Goal: Check status: Check status

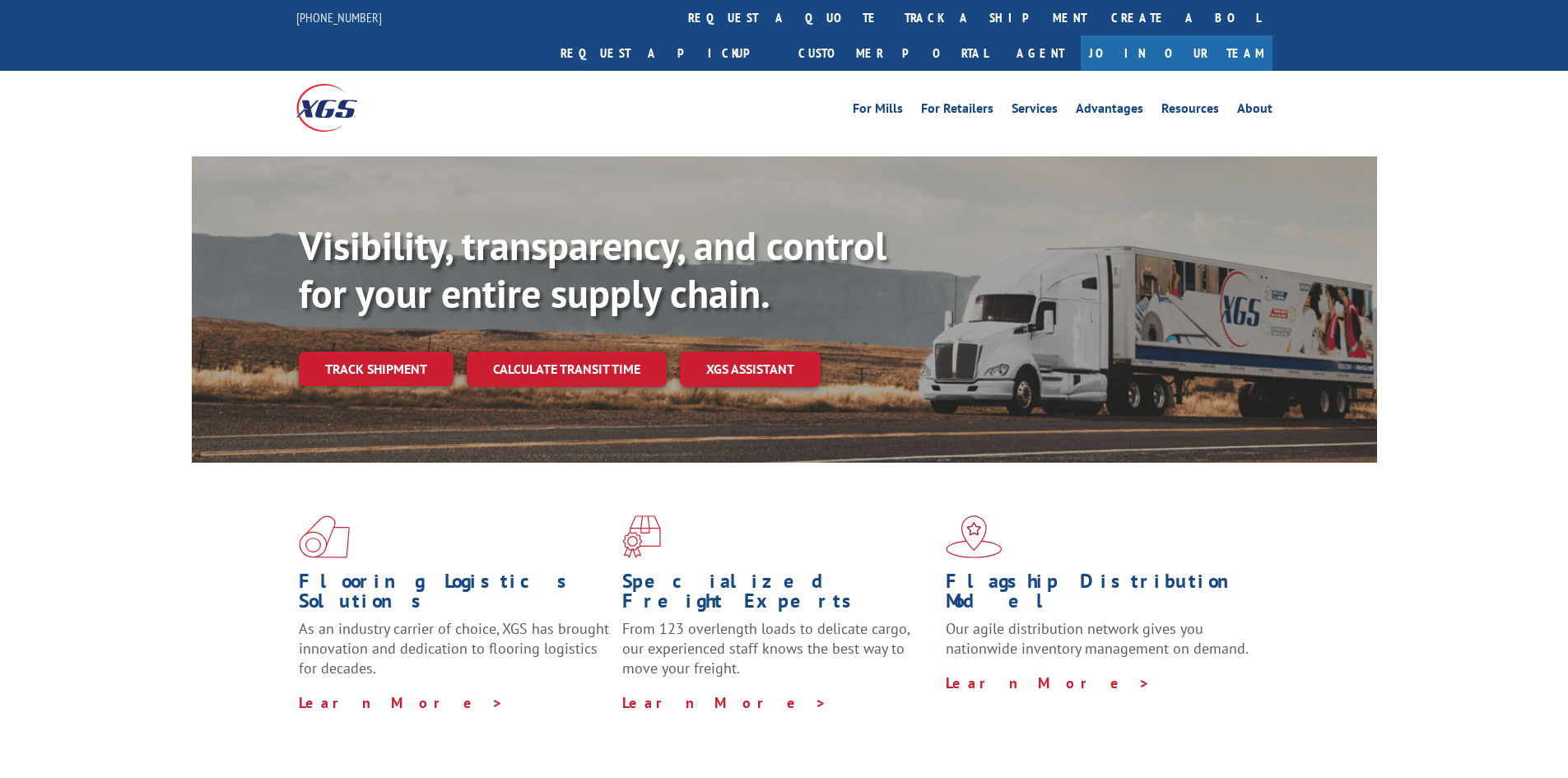
click at [389, 370] on div "Visibility, transparency, and control for your entire supply chain. Track shipm…" at bounding box center [837, 337] width 1078 height 230
click at [382, 352] on link "Track shipment" at bounding box center [376, 369] width 154 height 34
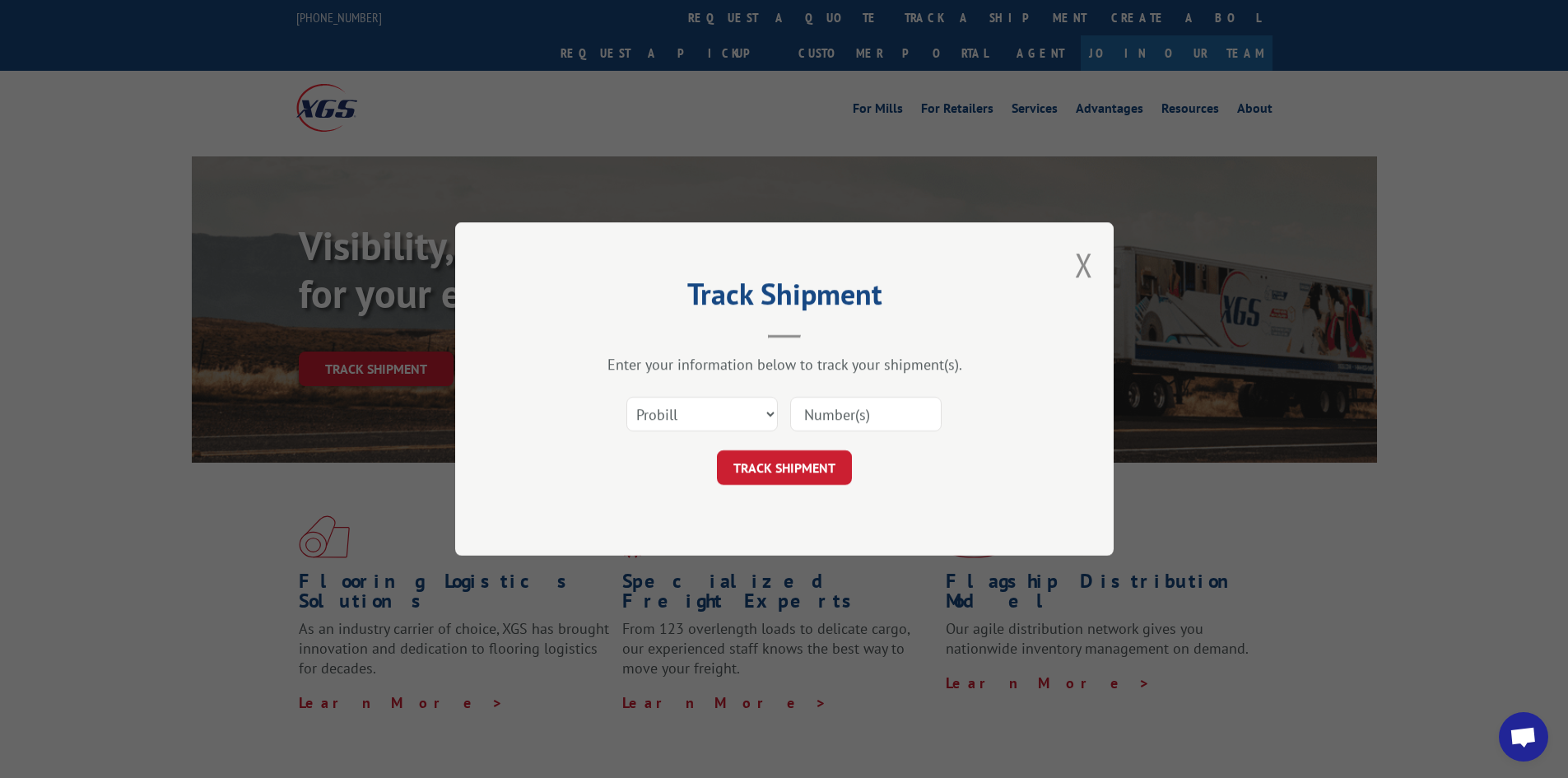
click at [875, 419] on input at bounding box center [865, 413] width 152 height 34
paste input "3049228"
type input "3049228"
click at [665, 412] on select "Select category... Probill BOL PO" at bounding box center [702, 413] width 152 height 34
select select "bol"
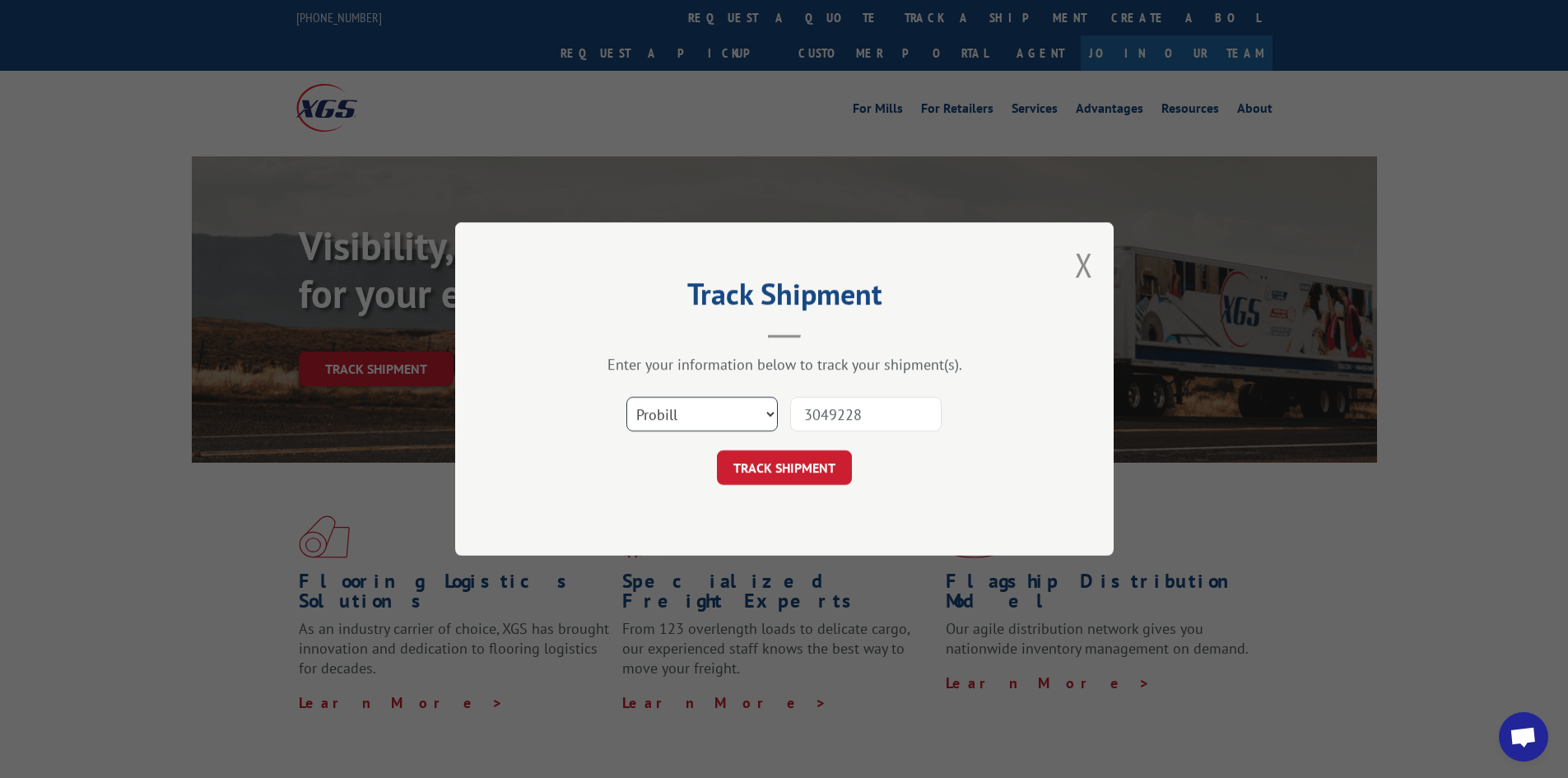
click at [626, 396] on select "Select category... Probill BOL PO" at bounding box center [702, 413] width 152 height 34
click at [799, 473] on button "TRACK SHIPMENT" at bounding box center [784, 467] width 135 height 34
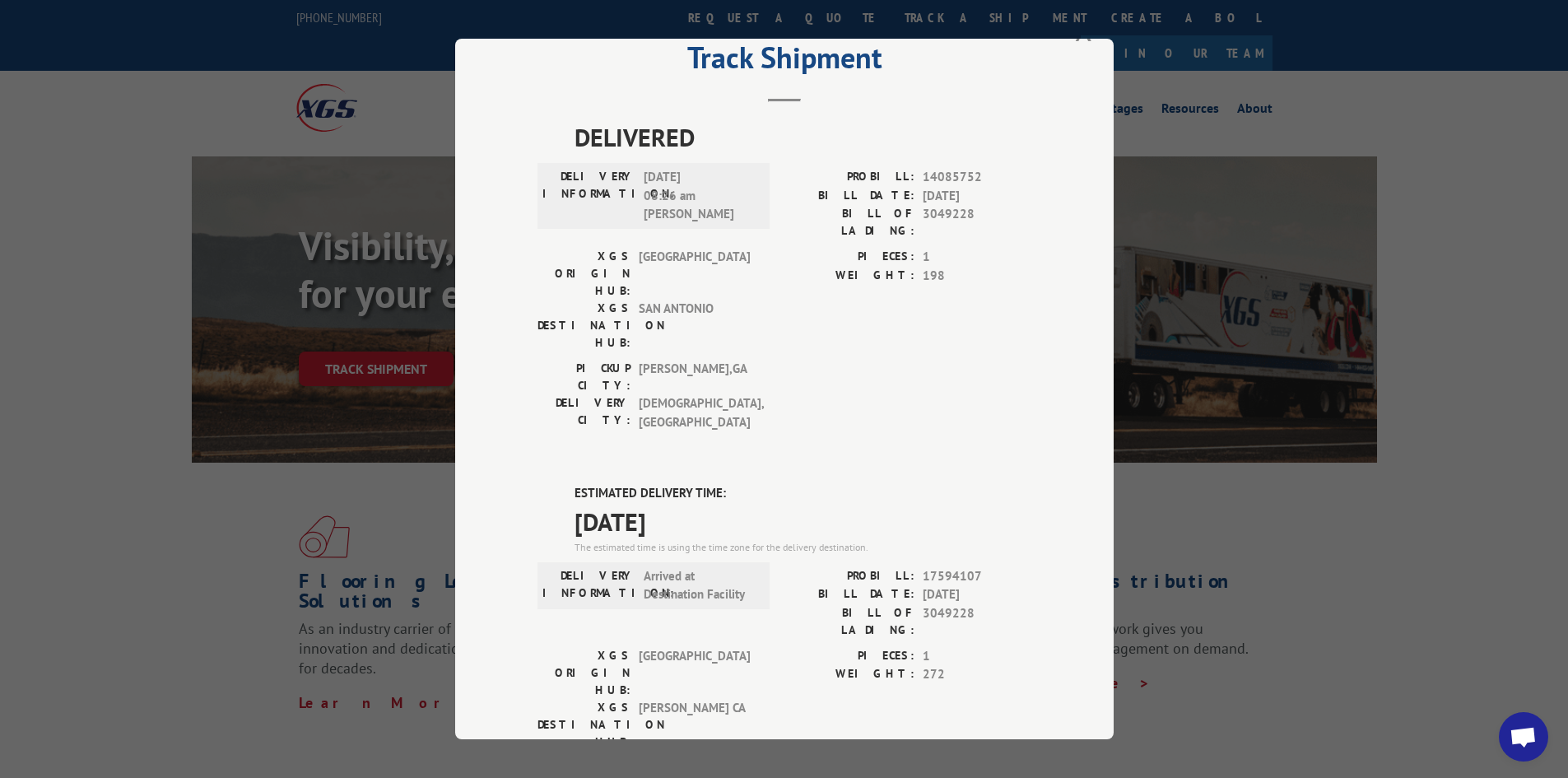
scroll to position [82, 0]
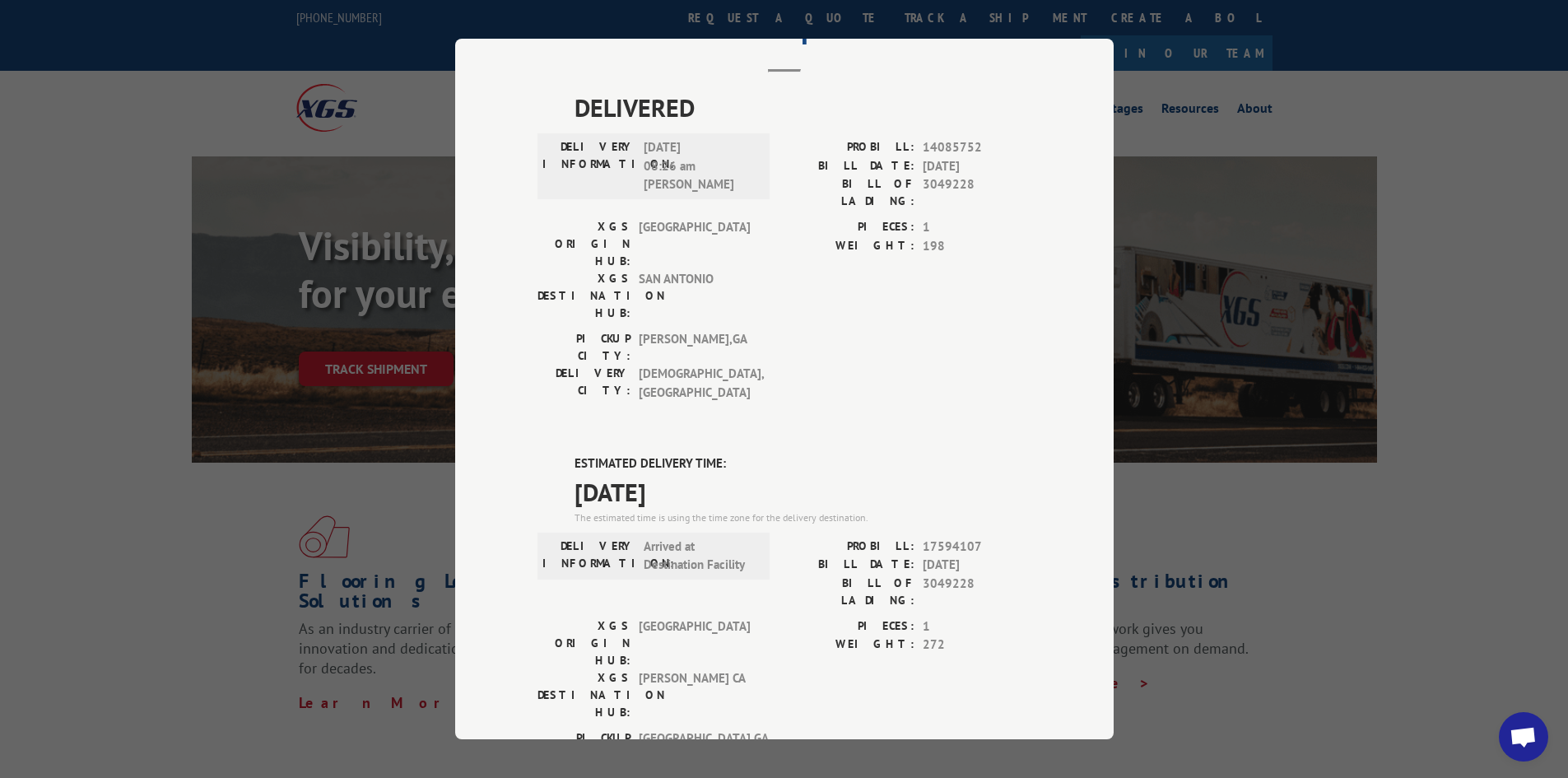
click at [953, 537] on span "17594107" at bounding box center [976, 546] width 109 height 19
copy span "17594107"
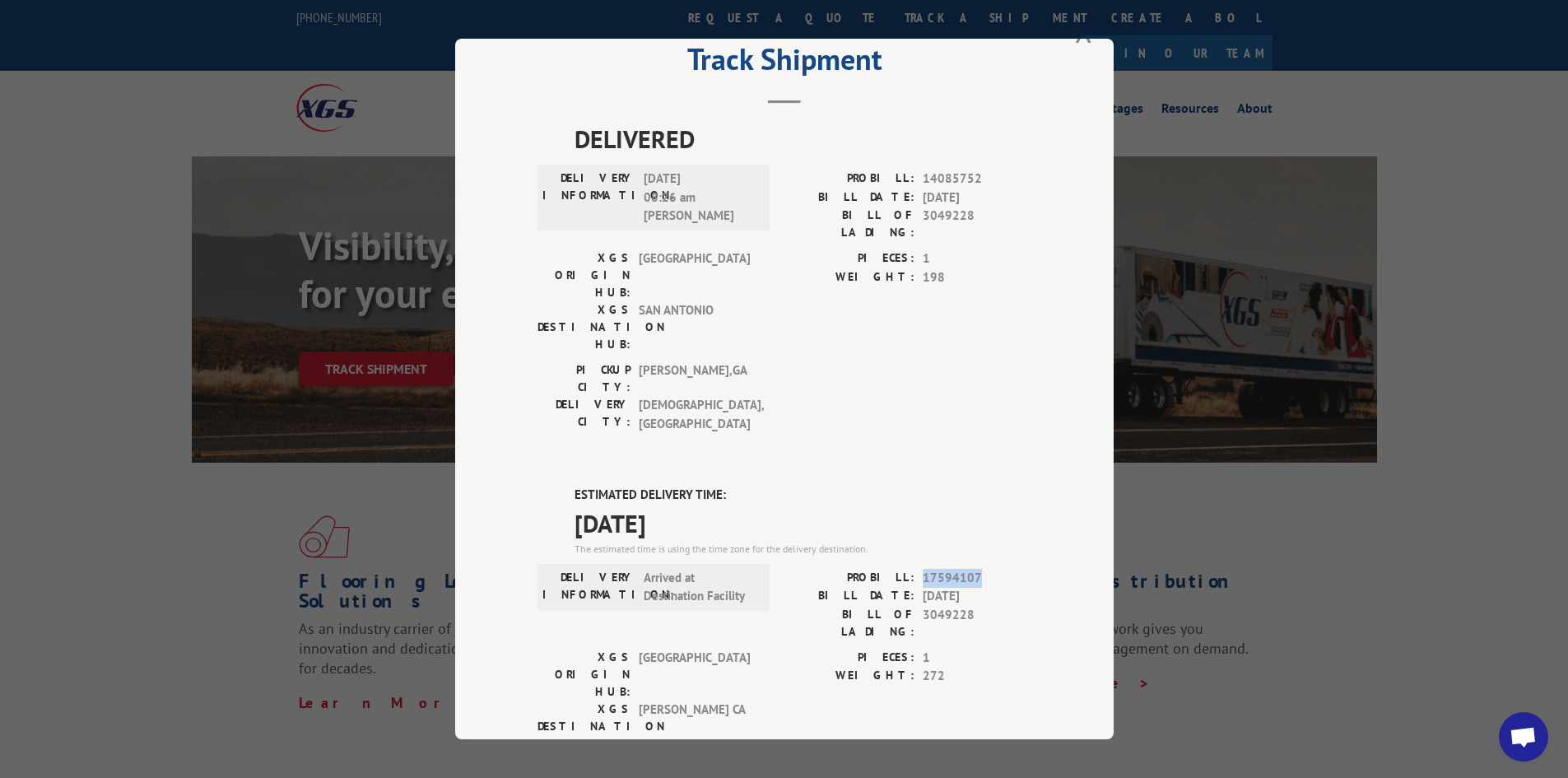
scroll to position [0, 0]
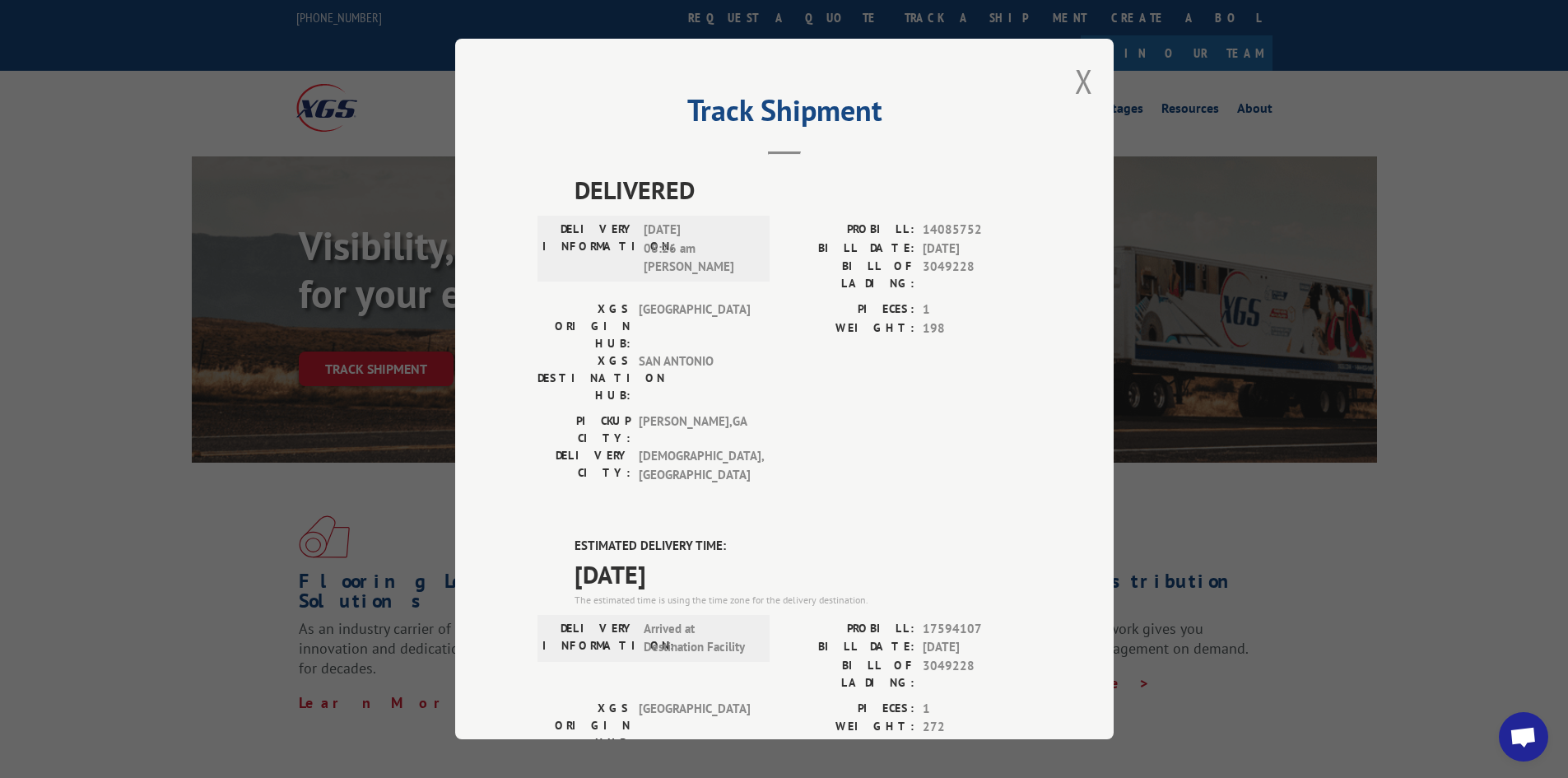
click at [1079, 103] on div "Track Shipment DELIVERED DELIVERY INFORMATION: [DATE] 08:26 am [PERSON_NAME] PR…" at bounding box center [784, 389] width 658 height 700
click at [1078, 77] on button "Close modal" at bounding box center [1083, 81] width 18 height 44
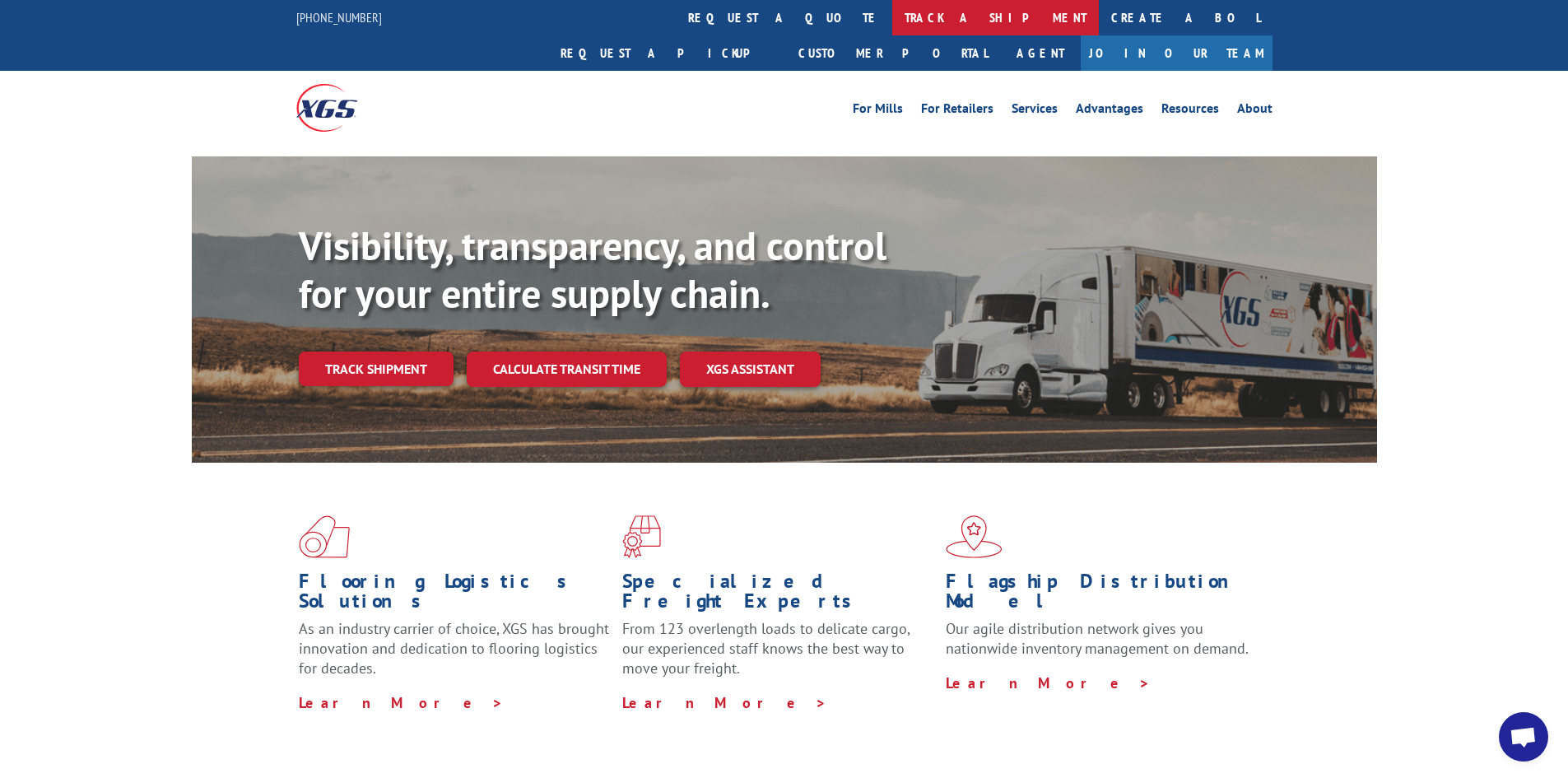
click at [892, 9] on link "track a shipment" at bounding box center [995, 17] width 207 height 35
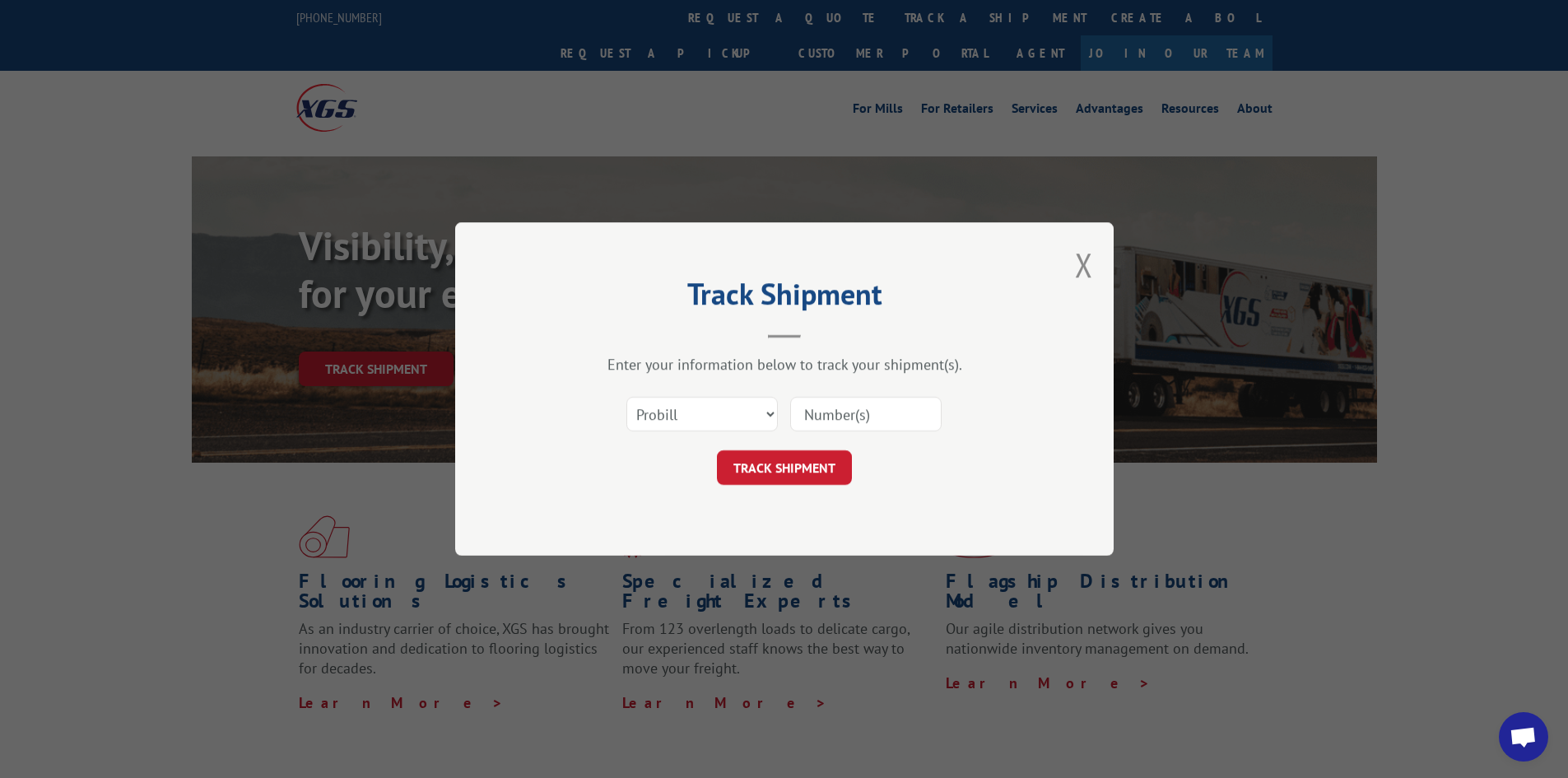
click at [835, 408] on input at bounding box center [865, 413] width 152 height 34
paste input "17594107"
type input "17594107"
click at [764, 463] on button "TRACK SHIPMENT" at bounding box center [784, 467] width 135 height 34
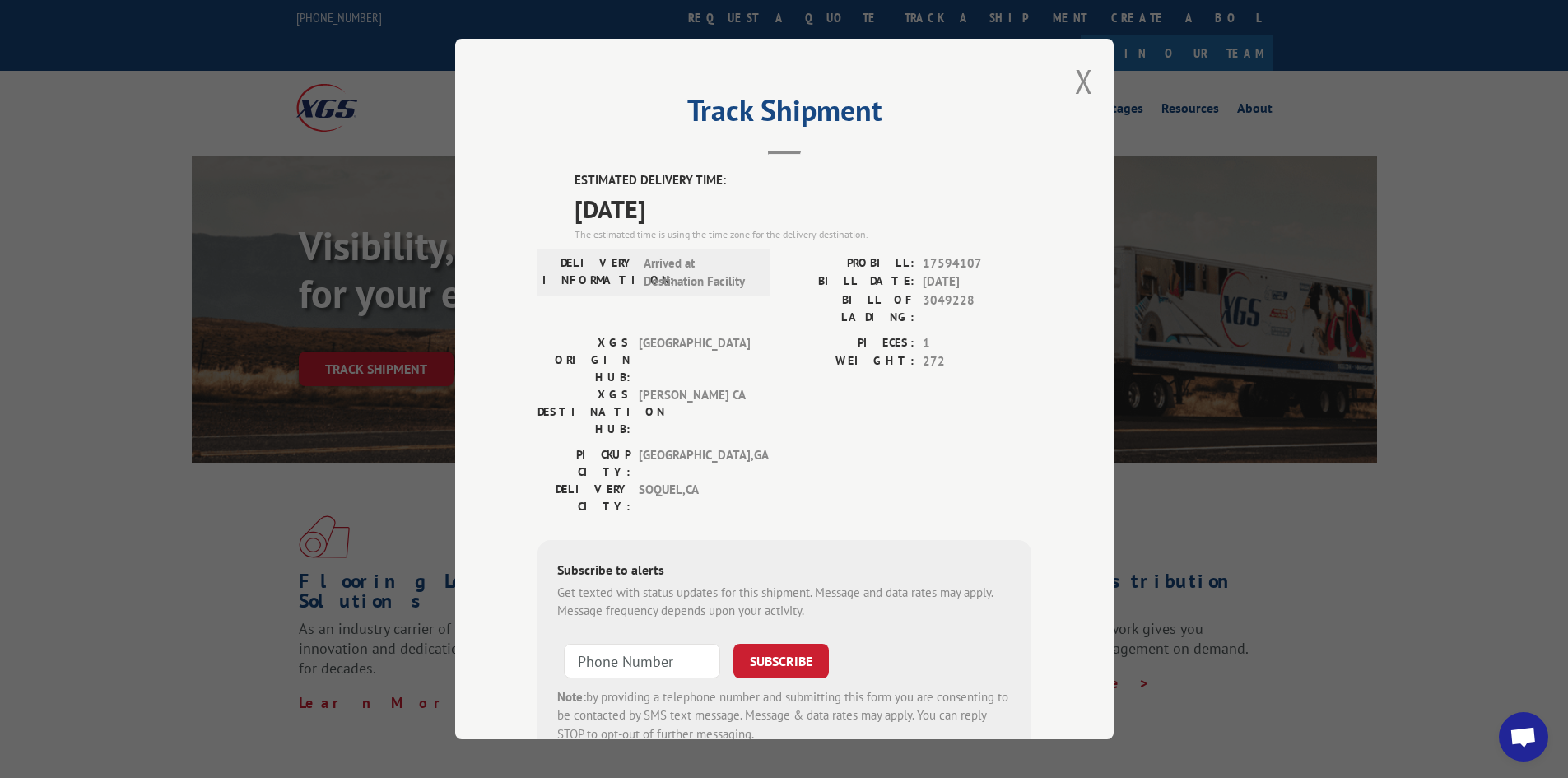
click at [940, 265] on span "17594107" at bounding box center [976, 263] width 109 height 19
copy span "17594107"
